Goal: Navigation & Orientation: Understand site structure

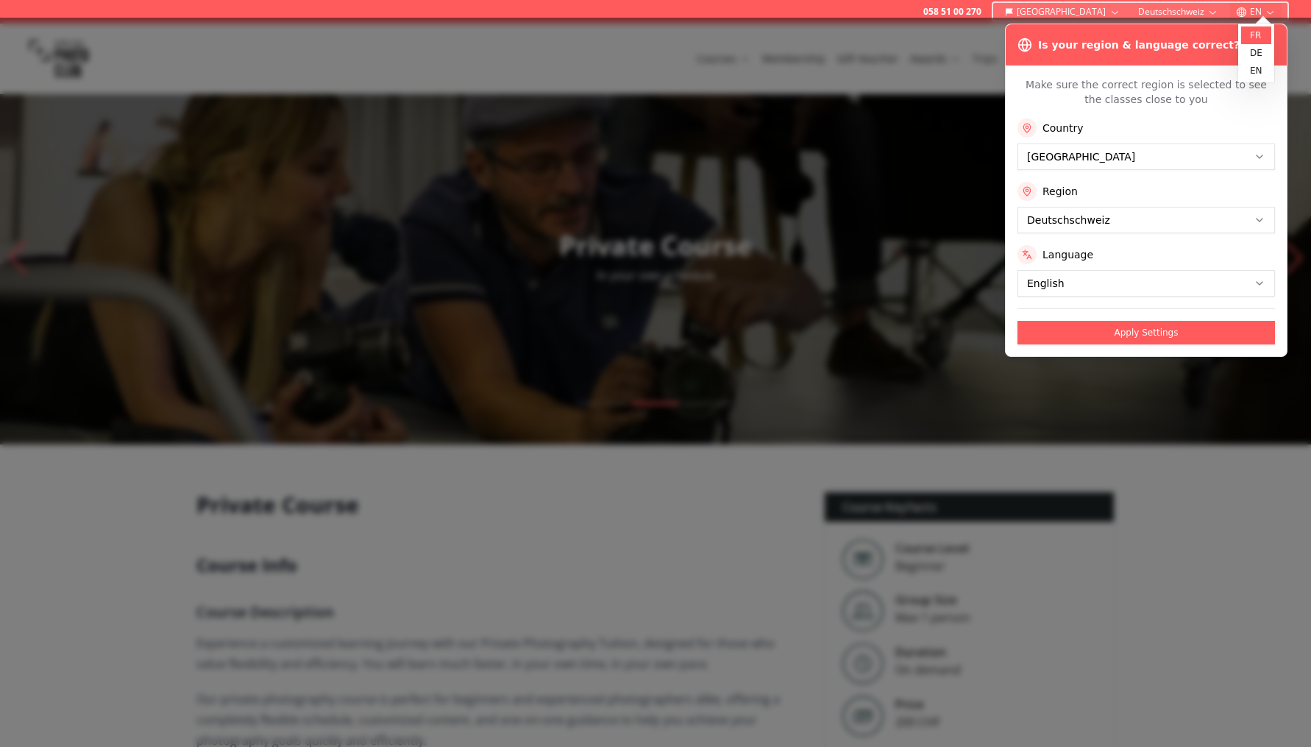
click at [1261, 32] on link "fr" at bounding box center [1256, 35] width 30 height 18
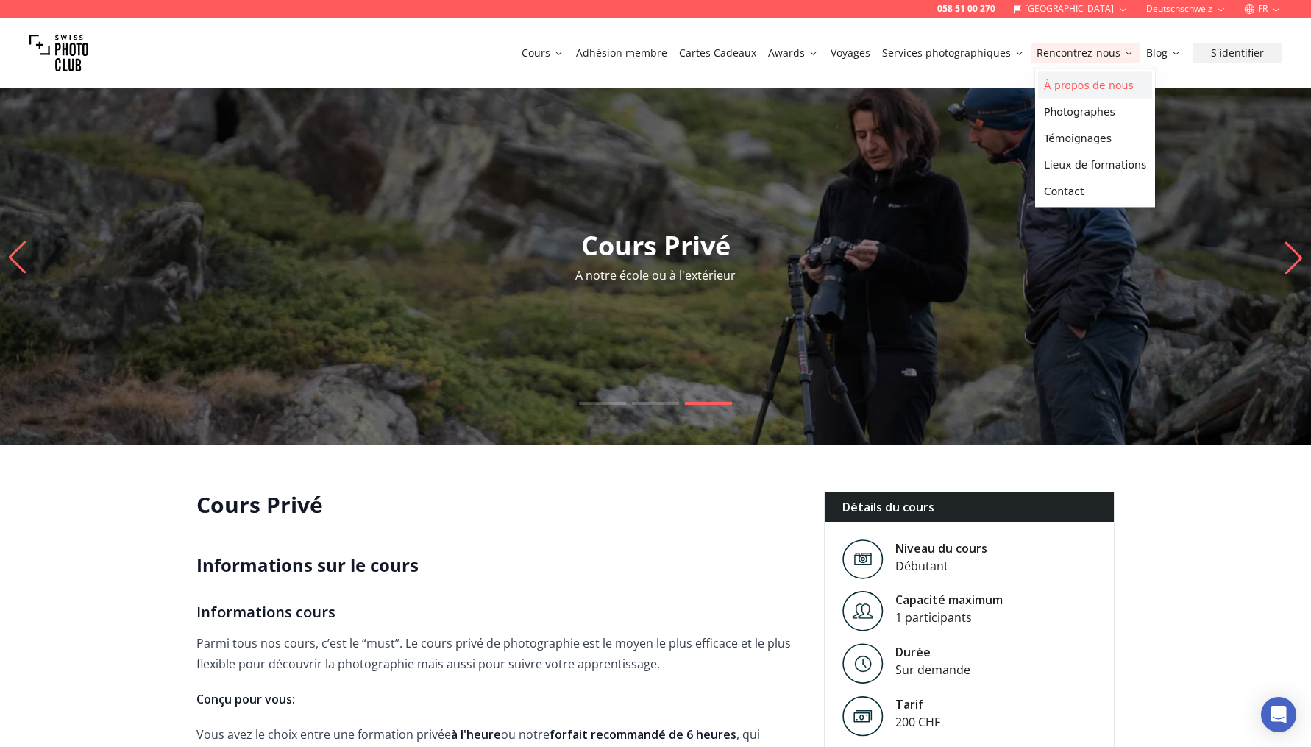
click at [1110, 77] on link "À propos de nous" at bounding box center [1095, 85] width 114 height 26
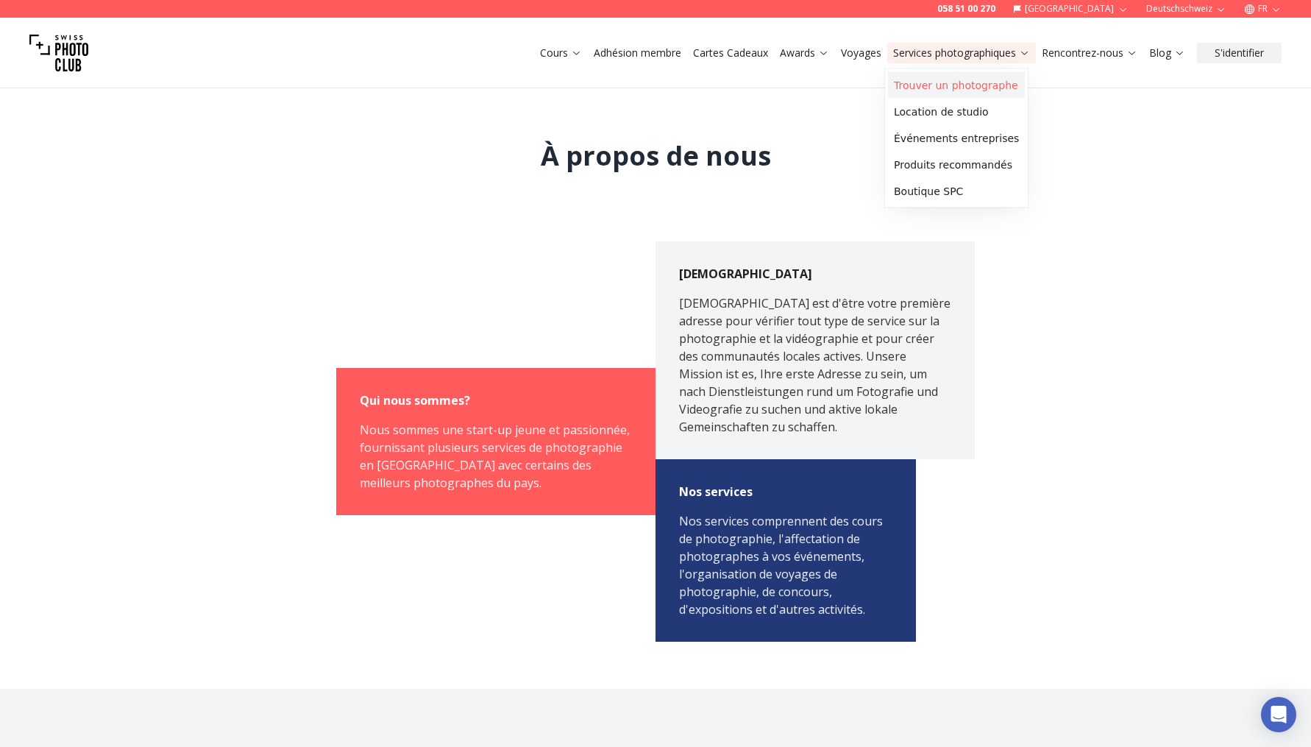
click at [975, 83] on link "Trouver un photographe" at bounding box center [956, 85] width 137 height 26
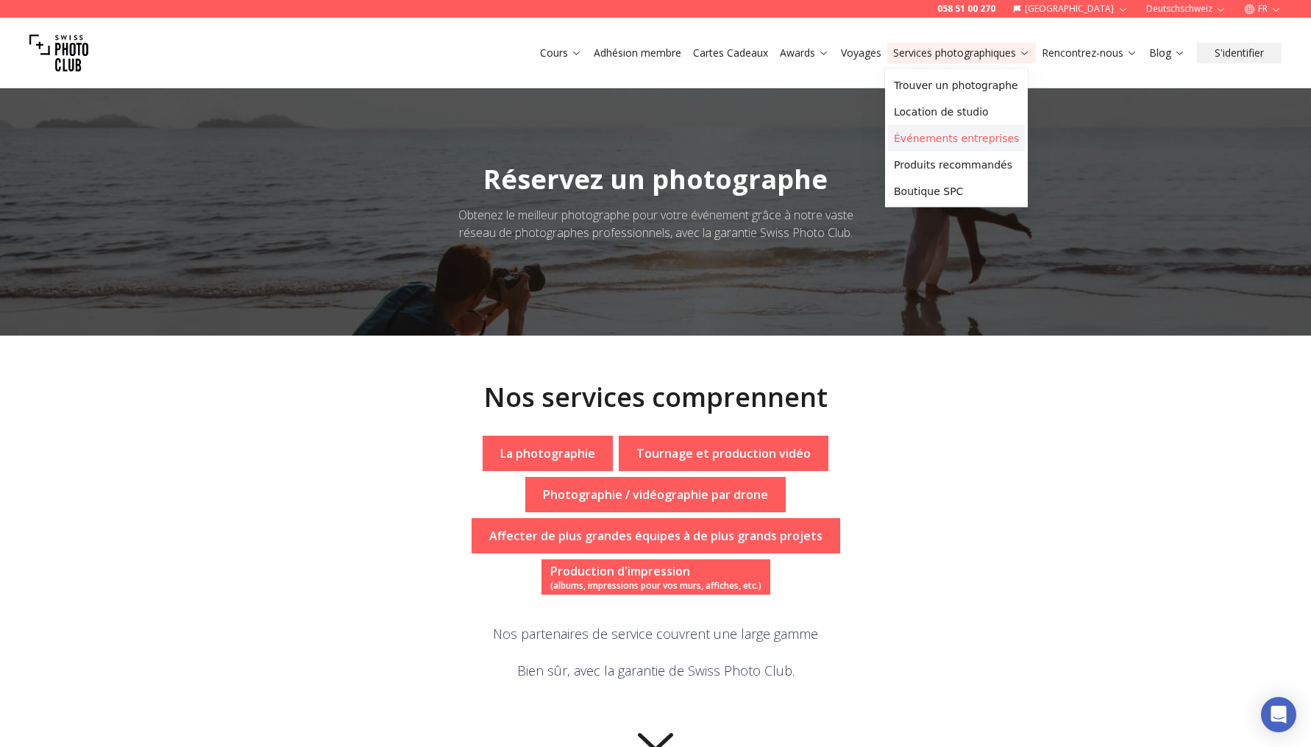
click at [976, 149] on link "Événements entreprises" at bounding box center [956, 138] width 137 height 26
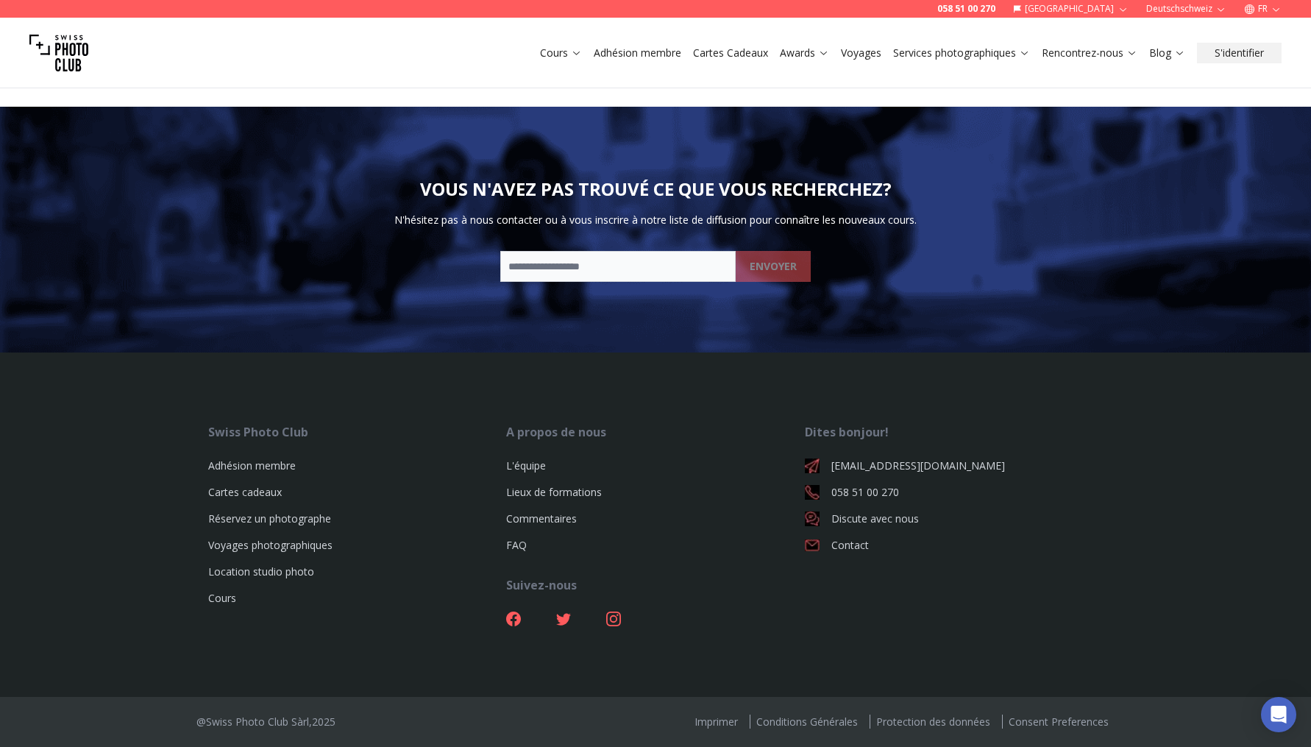
scroll to position [2026, 0]
click at [618, 622] on icon at bounding box center [613, 618] width 15 height 15
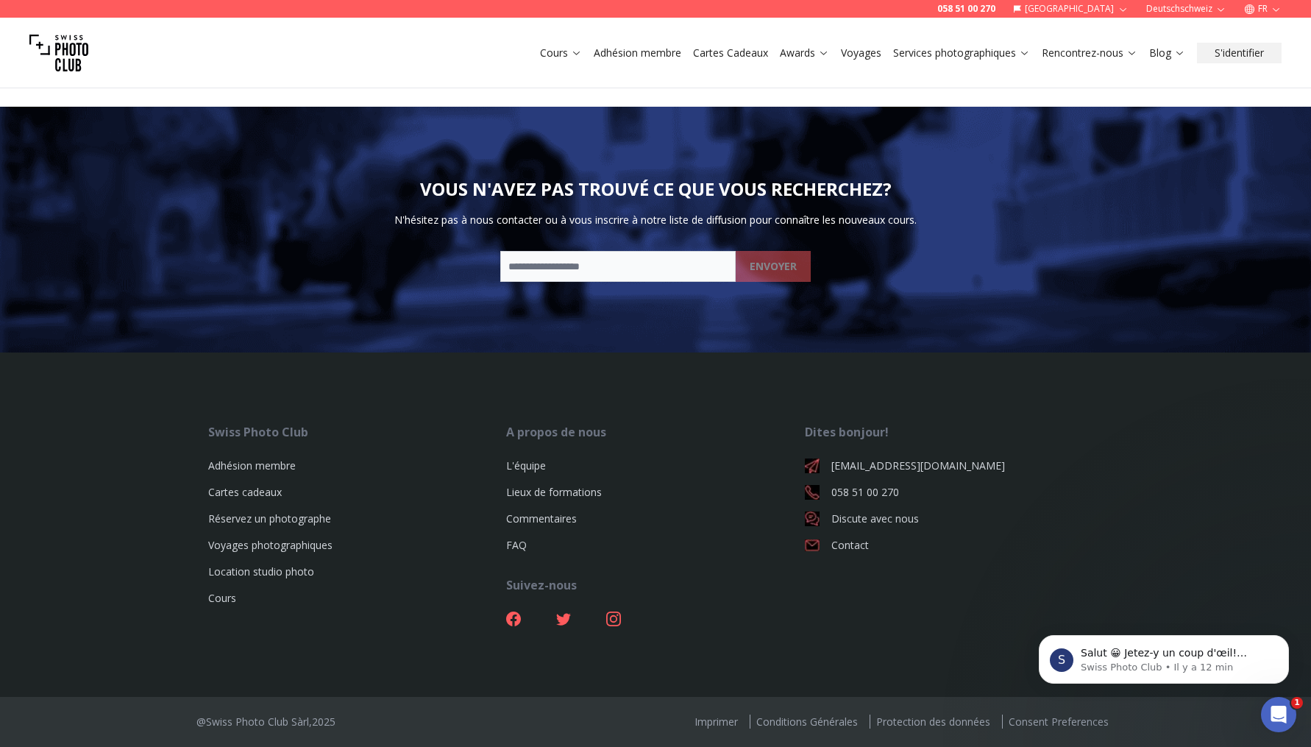
scroll to position [0, 0]
